Goal: Task Accomplishment & Management: Complete application form

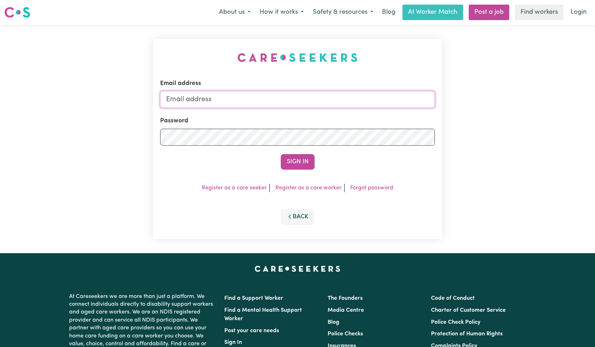
click at [282, 103] on input "Email address" at bounding box center [297, 99] width 275 height 17
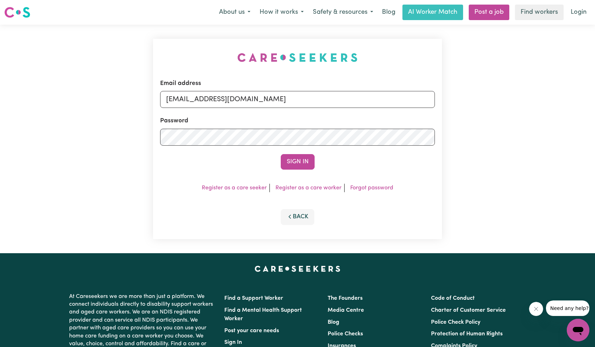
click at [216, 101] on input "[EMAIL_ADDRESS][DOMAIN_NAME]" at bounding box center [297, 99] width 275 height 17
type input "[EMAIL_ADDRESS][DOMAIN_NAME]"
click at [293, 162] on button "Sign In" at bounding box center [298, 162] width 34 height 16
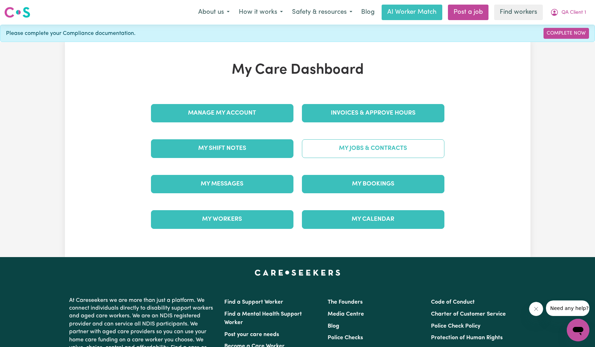
click at [386, 147] on link "My Jobs & Contracts" at bounding box center [373, 148] width 142 height 18
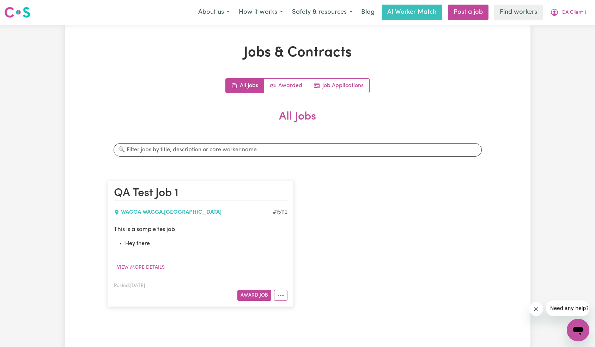
click at [535, 308] on icon "Close message from company" at bounding box center [536, 309] width 4 height 4
click at [561, 19] on button "QA Client 1" at bounding box center [567, 12] width 45 height 15
click at [562, 45] on link "Logout" at bounding box center [562, 40] width 56 height 13
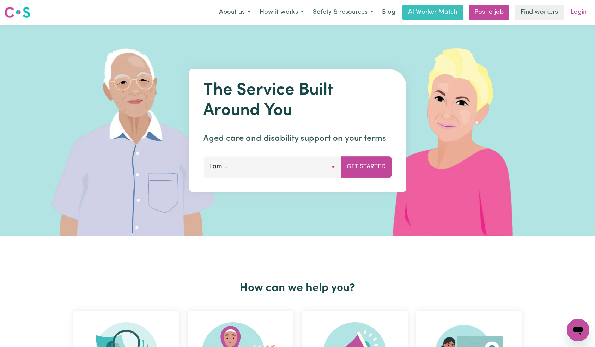
click at [583, 10] on link "Login" at bounding box center [578, 13] width 24 height 16
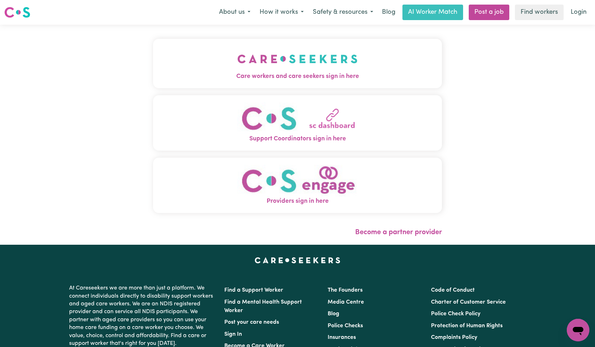
click at [258, 41] on button "Care workers and care seekers sign in here" at bounding box center [297, 63] width 289 height 49
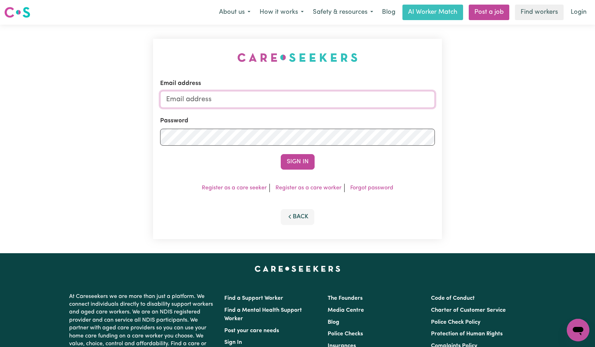
click at [274, 102] on input "Email address" at bounding box center [297, 99] width 275 height 17
click at [459, 160] on div "Email address Password Sign In Register as a care seeker Register as a care wor…" at bounding box center [297, 139] width 595 height 228
click at [295, 185] on link "Register as a care worker" at bounding box center [308, 188] width 66 height 6
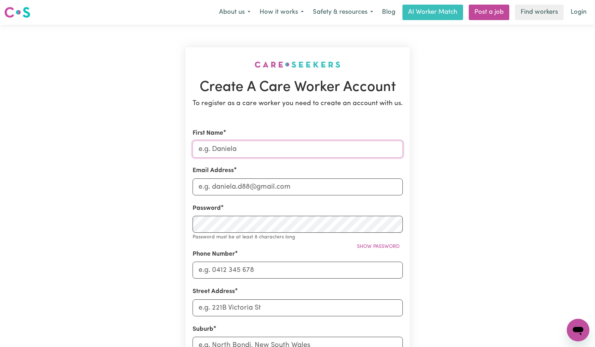
click at [278, 153] on input "First Name" at bounding box center [297, 149] width 210 height 17
click at [399, 129] on div "First Name" at bounding box center [297, 143] width 210 height 29
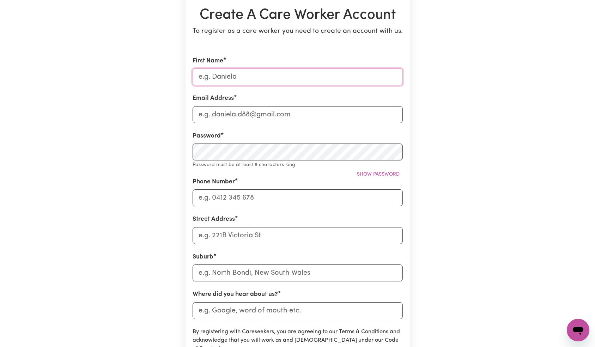
click at [304, 71] on input "First Name" at bounding box center [297, 76] width 210 height 17
drag, startPoint x: 225, startPoint y: 74, endPoint x: 236, endPoint y: 74, distance: 11.3
click at [225, 74] on input "QA Test Worker 1" at bounding box center [297, 76] width 210 height 17
type input "QA Worker 1"
click at [248, 117] on input "Email Address" at bounding box center [297, 114] width 210 height 17
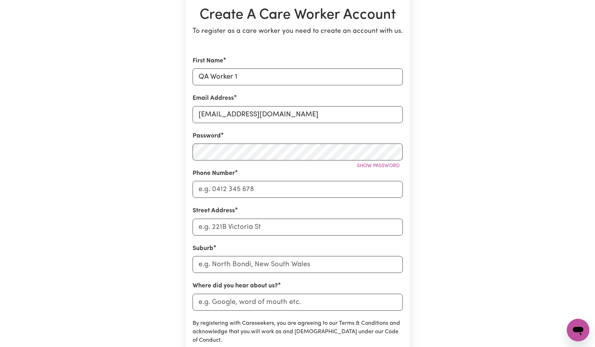
click at [253, 117] on input "[EMAIL_ADDRESS][DOMAIN_NAME]" at bounding box center [297, 114] width 210 height 17
click at [251, 113] on input "[EMAIL_ADDRESS][DOMAIN_NAME]" at bounding box center [297, 114] width 210 height 17
type input "[EMAIL_ADDRESS][DOMAIN_NAME]"
click at [245, 196] on input "Phone Number" at bounding box center [297, 189] width 210 height 17
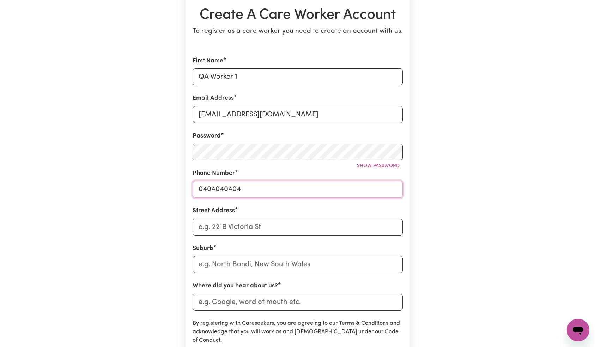
type input "0404040404"
drag, startPoint x: 283, startPoint y: 217, endPoint x: 282, endPoint y: 220, distance: 3.7
click at [283, 217] on div "Street Address" at bounding box center [297, 220] width 210 height 29
click at [282, 222] on input "Street Address" at bounding box center [297, 227] width 210 height 17
type input "TEST"
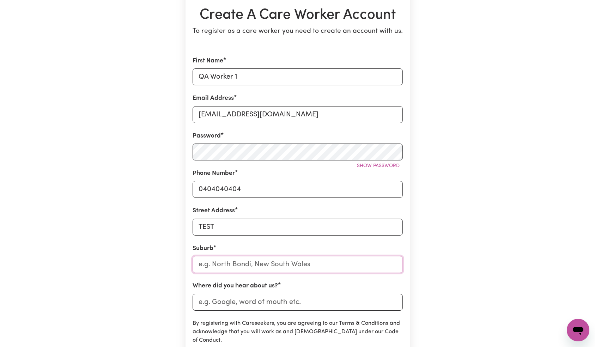
click at [347, 262] on input "text" at bounding box center [297, 264] width 210 height 17
type input "[PERSON_NAME]"
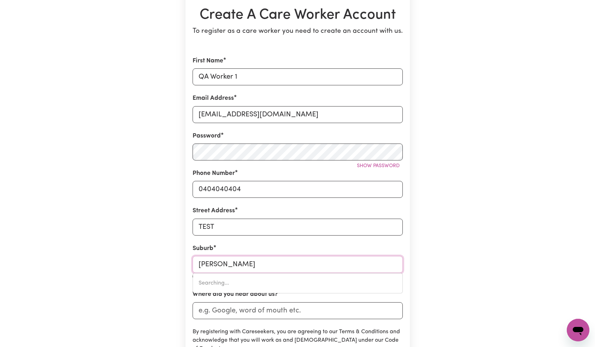
type input "WAGGA WAGGA, [GEOGRAPHIC_DATA], 2650"
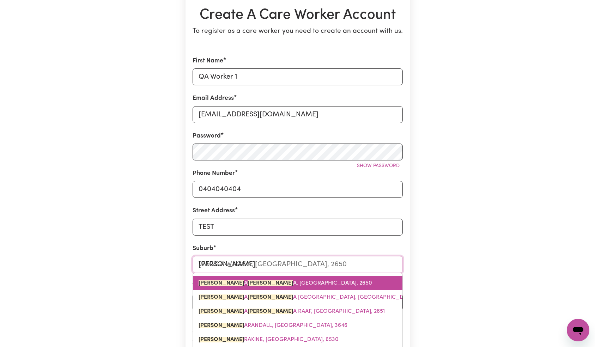
click at [274, 284] on span "[PERSON_NAME] A [PERSON_NAME] A, [GEOGRAPHIC_DATA], 2650" at bounding box center [284, 283] width 173 height 6
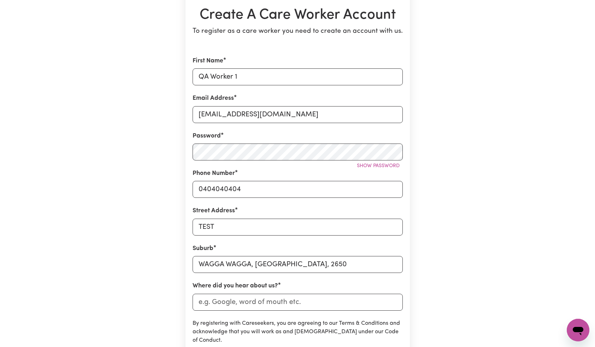
scroll to position [139, 0]
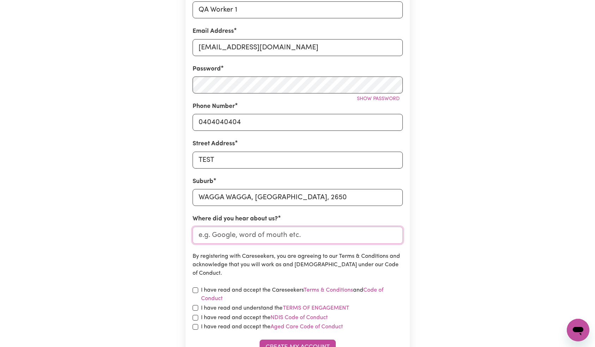
click at [273, 230] on input "Where did you hear about us?" at bounding box center [297, 235] width 210 height 17
type input "Test"
click at [484, 236] on div "Create A Care Worker Account To register as a care worker you need to create an…" at bounding box center [297, 138] width 465 height 506
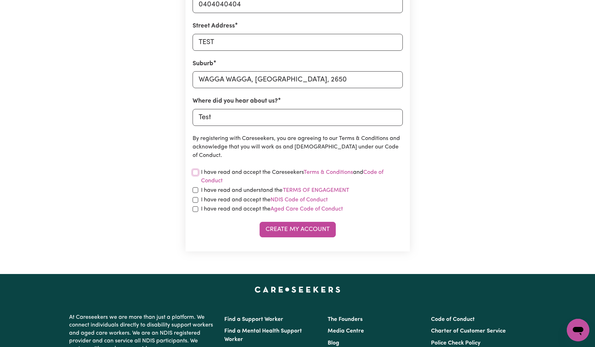
click at [195, 172] on input "checkbox" at bounding box center [195, 173] width 6 height 6
checkbox input "true"
click at [195, 193] on div "I have read and understand the Terms of Engagement" at bounding box center [297, 190] width 210 height 9
click at [195, 192] on input "checkbox" at bounding box center [195, 190] width 6 height 6
checkbox input "true"
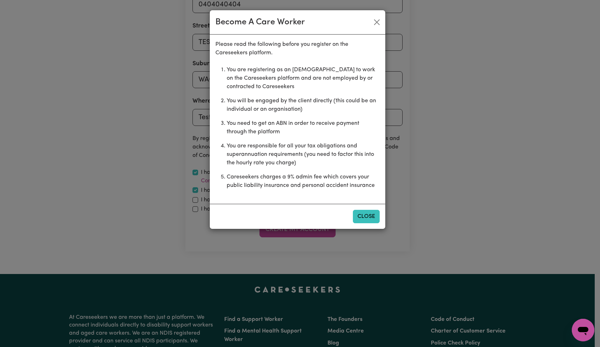
click at [361, 213] on button "Close" at bounding box center [366, 216] width 27 height 13
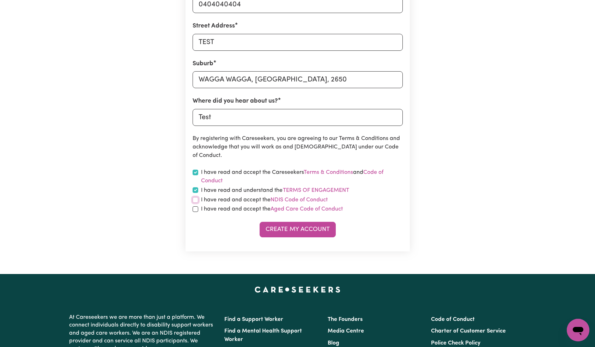
drag, startPoint x: 194, startPoint y: 201, endPoint x: 194, endPoint y: 204, distance: 3.9
click at [194, 200] on input "checkbox" at bounding box center [195, 200] width 6 height 6
checkbox input "true"
click at [195, 208] on input "checkbox" at bounding box center [195, 209] width 6 height 6
checkbox input "true"
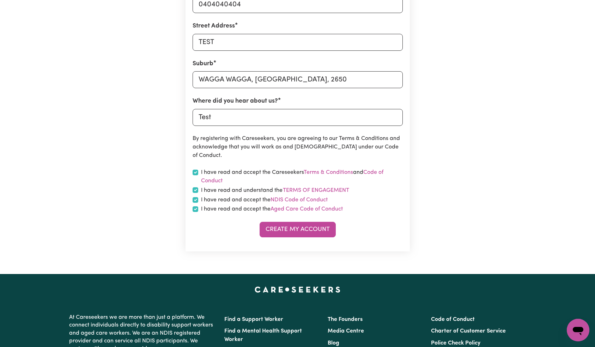
click at [298, 232] on button "Create My Account" at bounding box center [297, 230] width 76 height 16
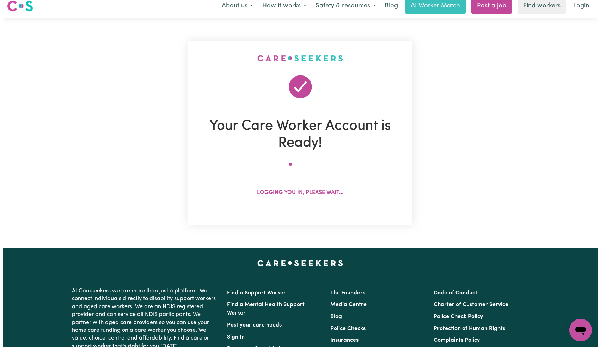
scroll to position [0, 0]
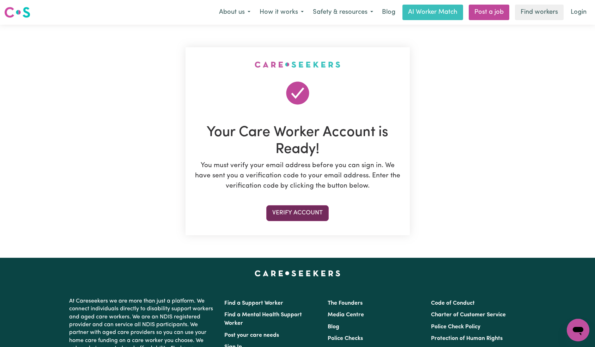
click at [296, 211] on button "Verify Account" at bounding box center [297, 213] width 62 height 16
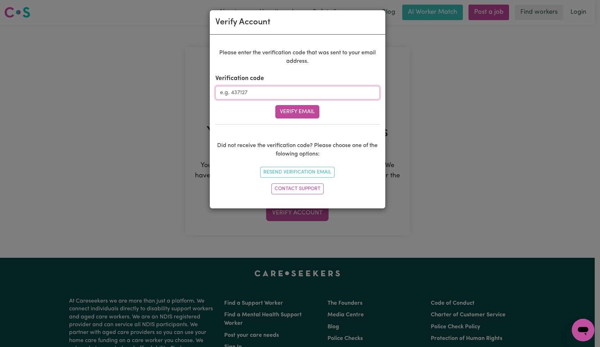
click at [291, 94] on input "Verification code" at bounding box center [297, 92] width 164 height 13
paste input "188925"
type input "188925"
drag, startPoint x: 300, startPoint y: 110, endPoint x: 309, endPoint y: 110, distance: 8.8
click at [301, 110] on button "Verify Email" at bounding box center [297, 111] width 44 height 13
